Goal: Check status

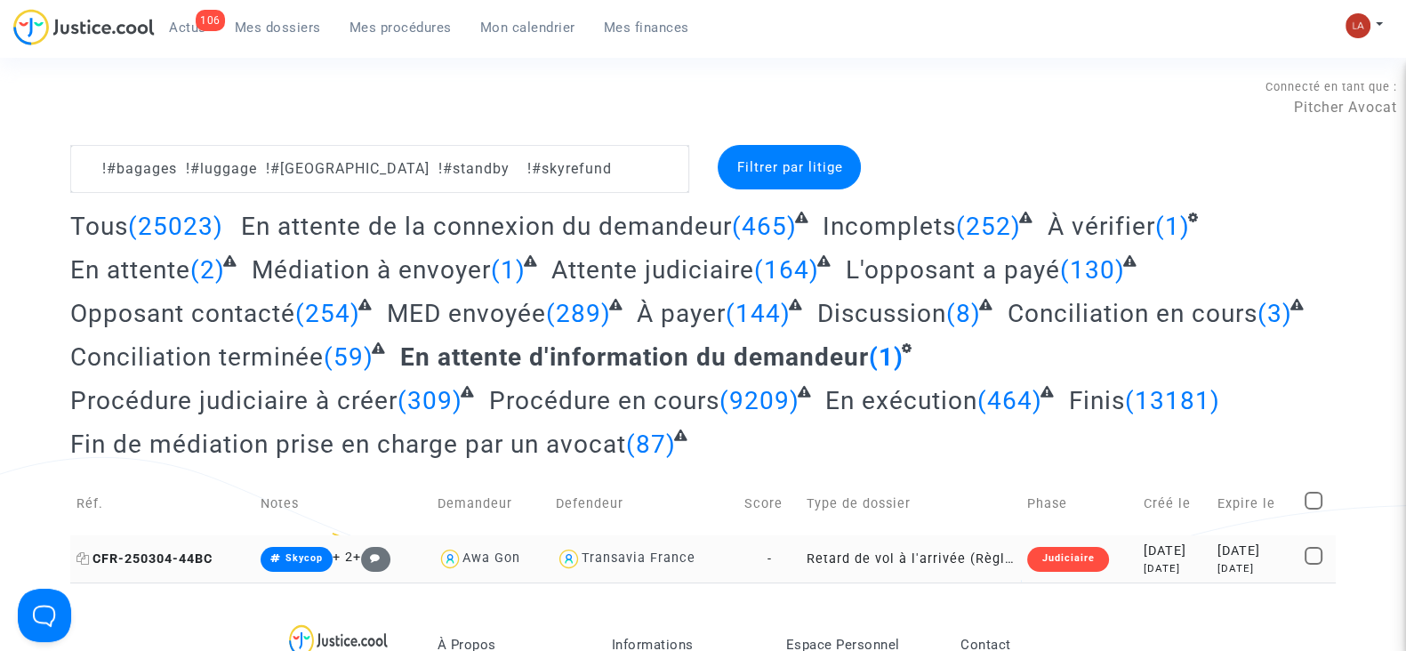
click at [133, 562] on span "CFR-250304-44BC" at bounding box center [144, 558] width 136 height 15
